Goal: Find specific page/section: Find specific page/section

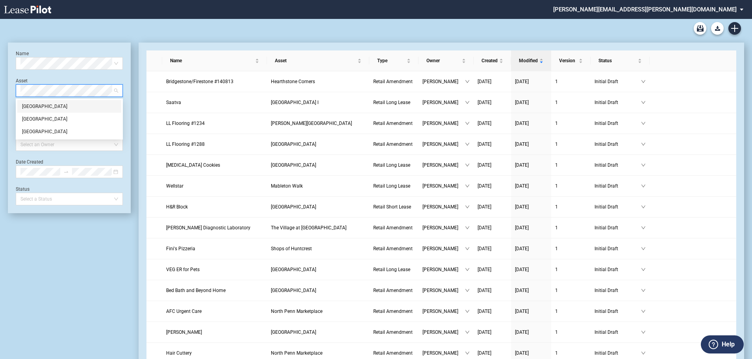
click at [46, 107] on div "[GEOGRAPHIC_DATA]" at bounding box center [69, 106] width 94 height 8
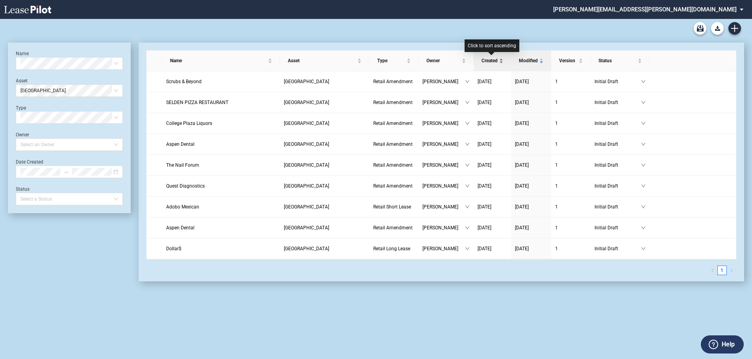
click at [490, 59] on span "Created" at bounding box center [489, 61] width 16 height 8
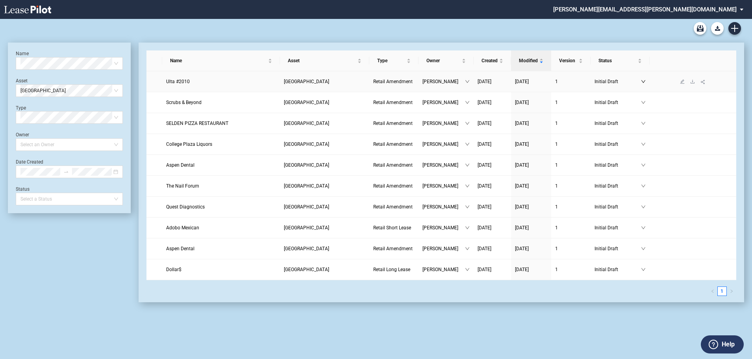
click at [644, 82] on icon "down" at bounding box center [643, 81] width 5 height 5
click at [691, 81] on icon "download" at bounding box center [692, 81] width 5 height 5
